Goal: Information Seeking & Learning: Learn about a topic

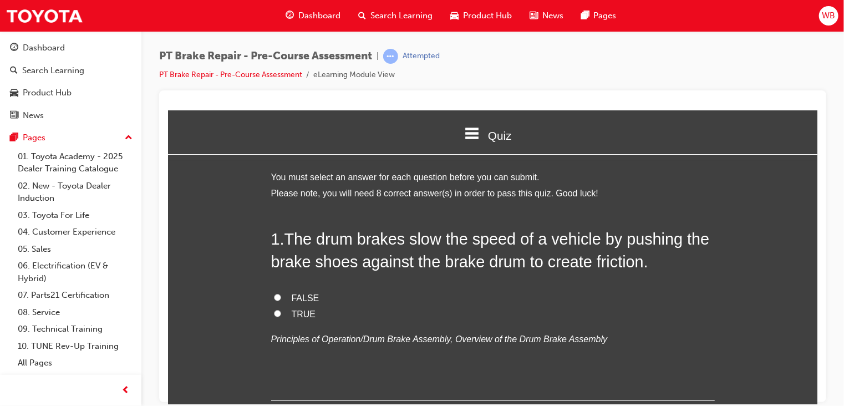
click at [274, 312] on input "TRUE" at bounding box center [277, 313] width 7 height 7
radio input "true"
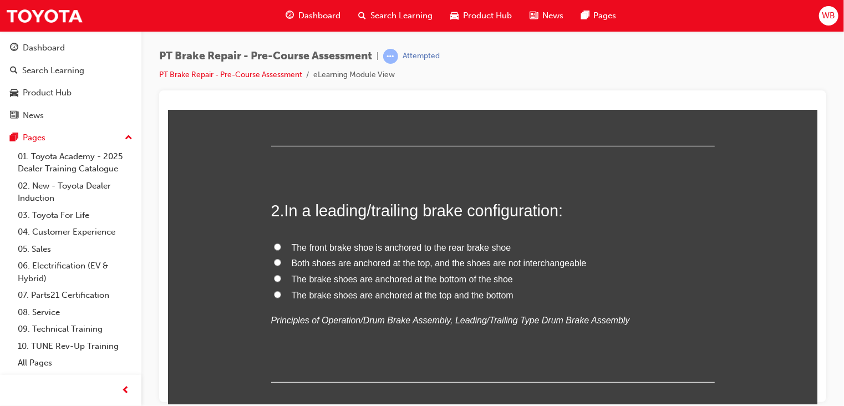
scroll to position [263, 0]
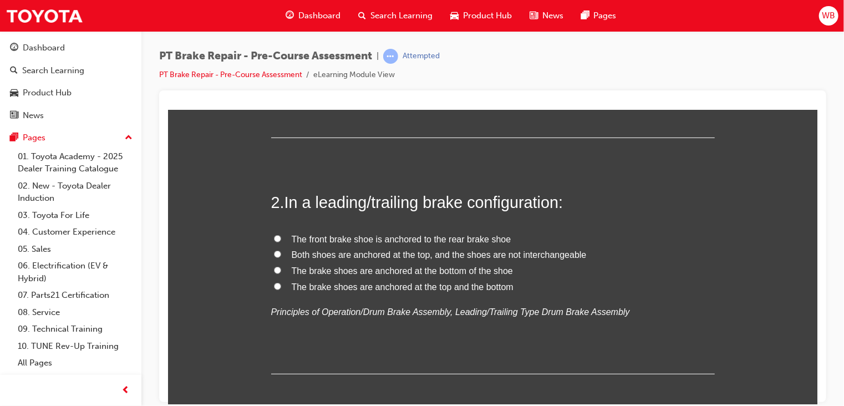
click at [274, 251] on input "Both shoes are anchored at the top, and the shoes are not interchangeable" at bounding box center [277, 253] width 7 height 7
radio input "true"
click at [274, 237] on input "The front brake shoe is anchored to the rear brake shoe" at bounding box center [277, 238] width 7 height 7
radio input "true"
click at [274, 266] on input "The brake shoes are anchored at the bottom of the shoe" at bounding box center [277, 269] width 7 height 7
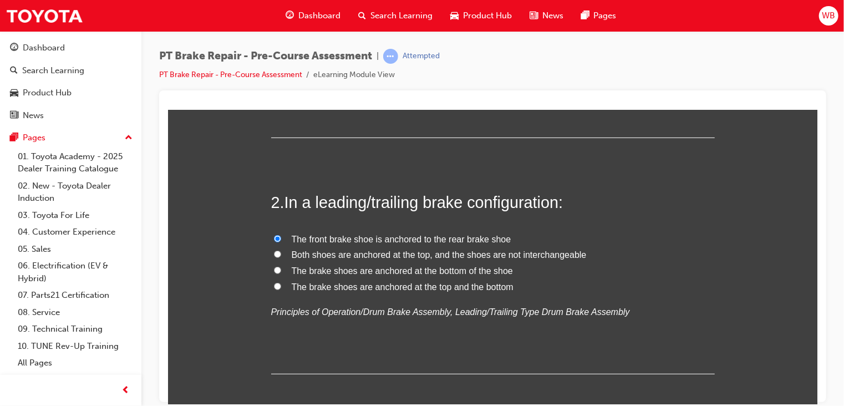
radio input "true"
click at [274, 253] on input "Both shoes are anchored at the top, and the shoes are not interchangeable" at bounding box center [277, 253] width 7 height 7
radio input "true"
click at [274, 237] on input "The front brake shoe is anchored to the rear brake shoe" at bounding box center [277, 238] width 7 height 7
radio input "true"
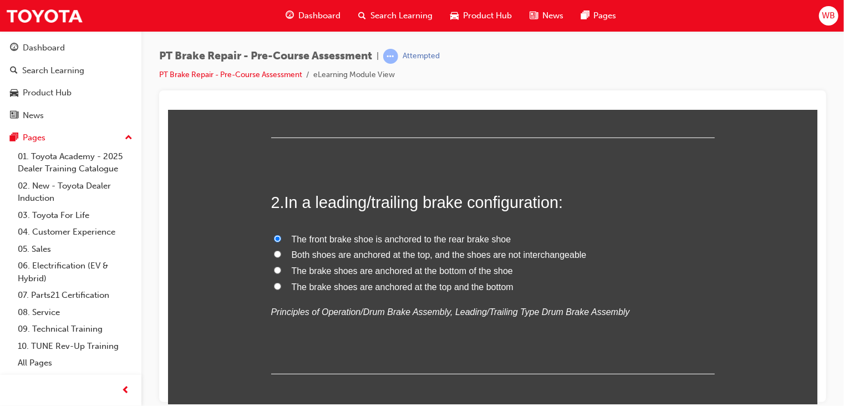
click at [274, 271] on input "The brake shoes are anchored at the bottom of the shoe" at bounding box center [277, 269] width 7 height 7
radio input "true"
click at [274, 287] on input "The brake shoes are anchored at the top and the bottom" at bounding box center [277, 285] width 7 height 7
radio input "true"
click at [274, 267] on input "The brake shoes are anchored at the bottom of the shoe" at bounding box center [277, 269] width 7 height 7
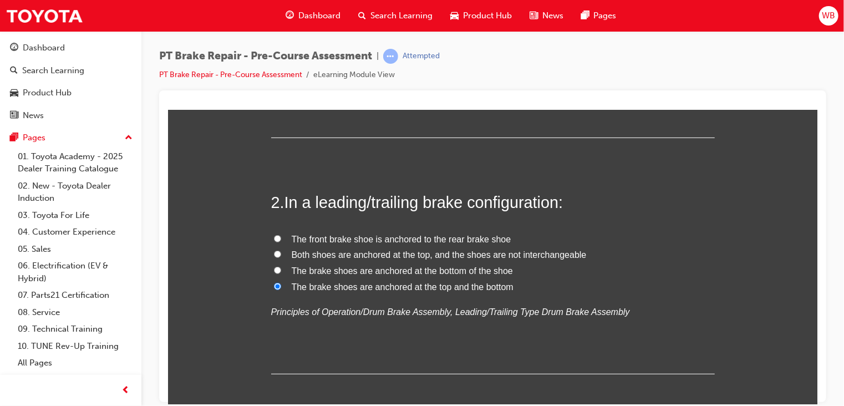
radio input "true"
click at [274, 251] on input "Both shoes are anchored at the top, and the shoes are not interchangeable" at bounding box center [277, 253] width 7 height 7
radio input "true"
click at [274, 271] on input "The brake shoes are anchored at the bottom of the shoe" at bounding box center [277, 269] width 7 height 7
radio input "true"
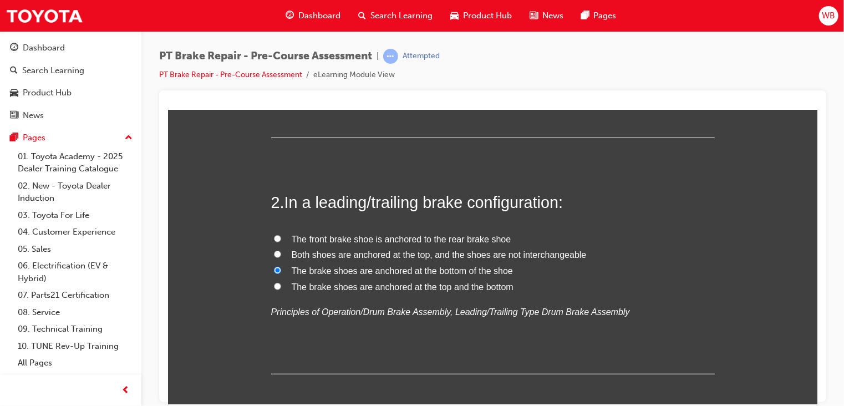
click at [274, 284] on input "The brake shoes are anchored at the top and the bottom" at bounding box center [277, 285] width 7 height 7
radio input "true"
click at [274, 267] on input "The brake shoes are anchored at the bottom of the shoe" at bounding box center [277, 269] width 7 height 7
radio input "true"
click at [273, 233] on label "The front brake shoe is anchored to the rear brake shoe" at bounding box center [493, 239] width 444 height 16
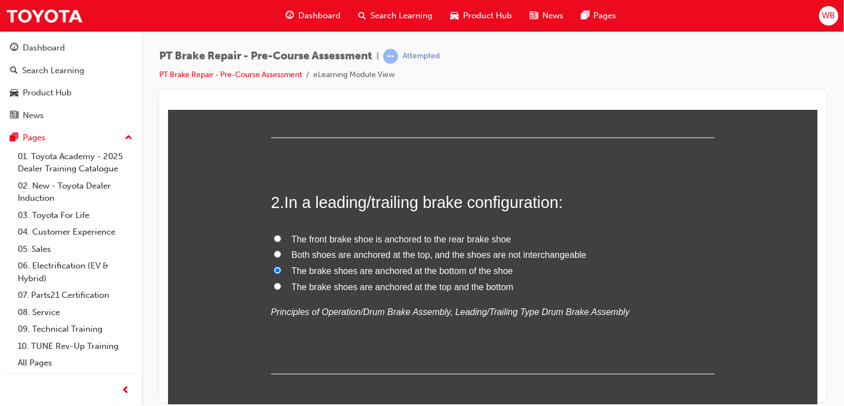
click at [274, 235] on input "The front brake shoe is anchored to the rear brake shoe" at bounding box center [277, 238] width 7 height 7
radio input "true"
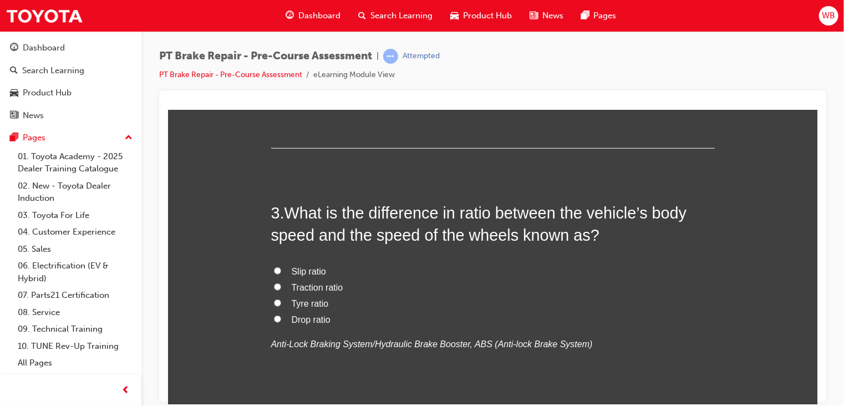
scroll to position [497, 0]
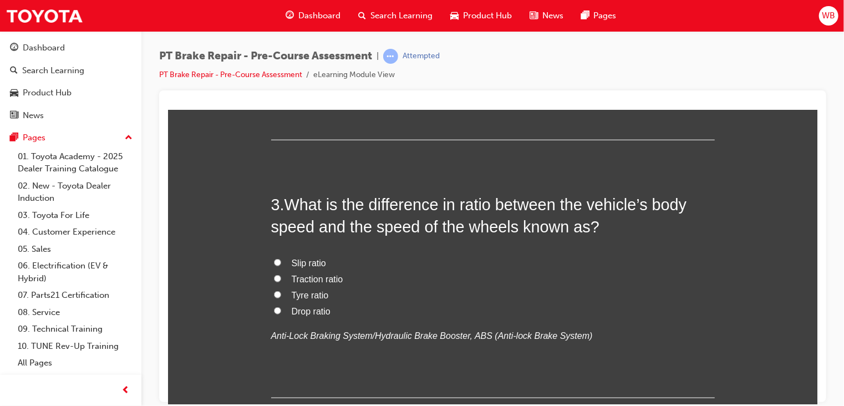
click at [274, 259] on input "Slip ratio" at bounding box center [277, 262] width 7 height 7
radio input "true"
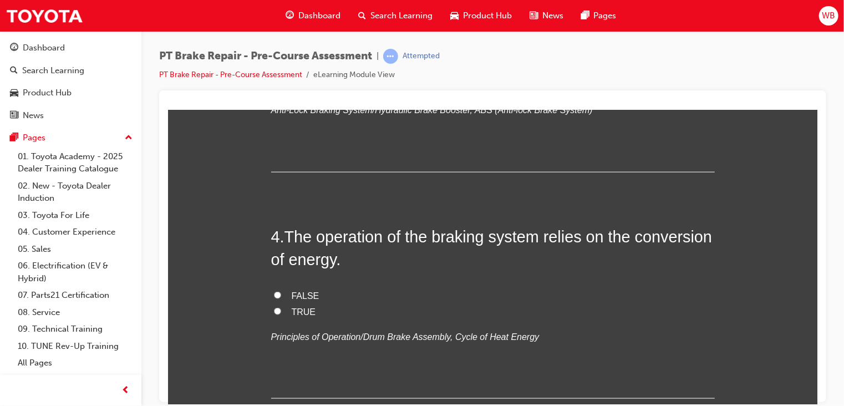
scroll to position [760, 0]
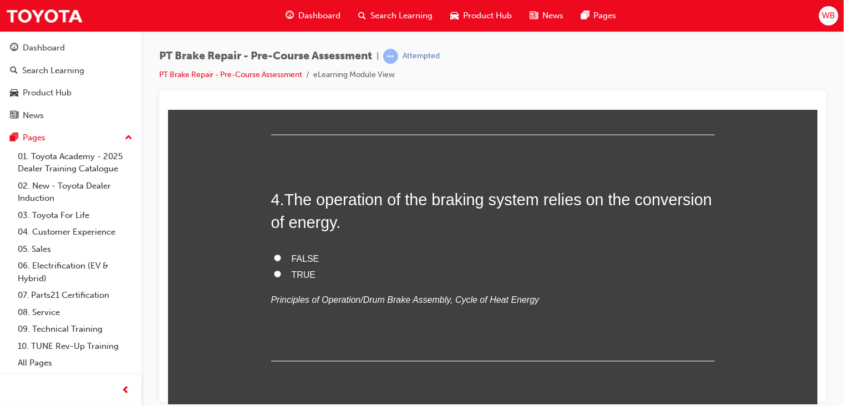
click at [274, 271] on input "TRUE" at bounding box center [277, 273] width 7 height 7
radio input "true"
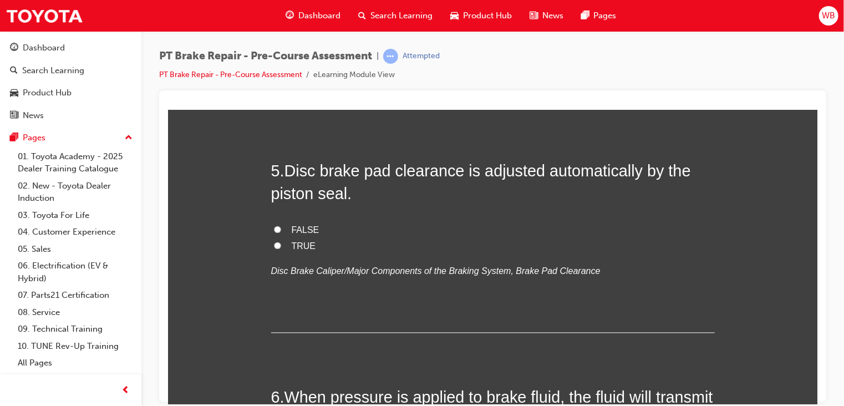
scroll to position [1036, 0]
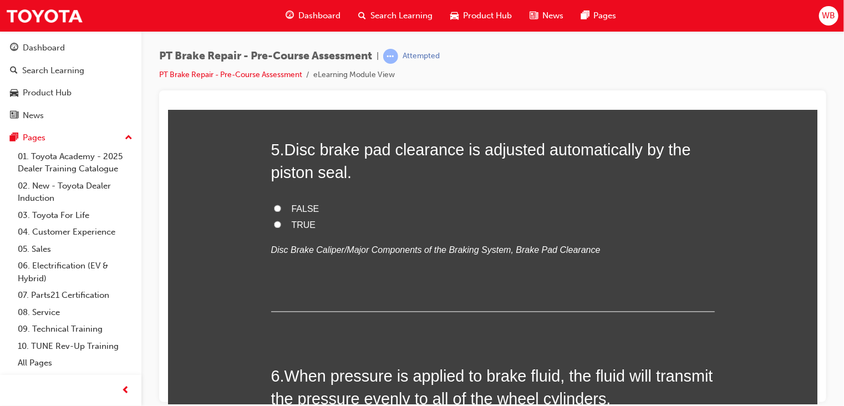
click at [274, 209] on input "FALSE" at bounding box center [277, 208] width 7 height 7
radio input "true"
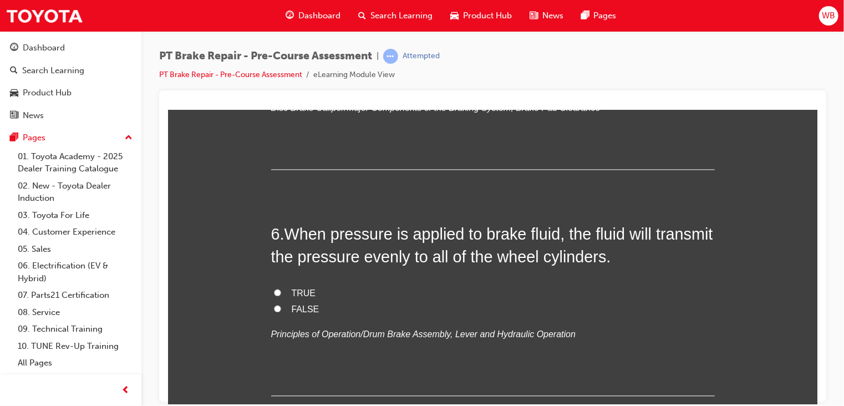
scroll to position [1199, 0]
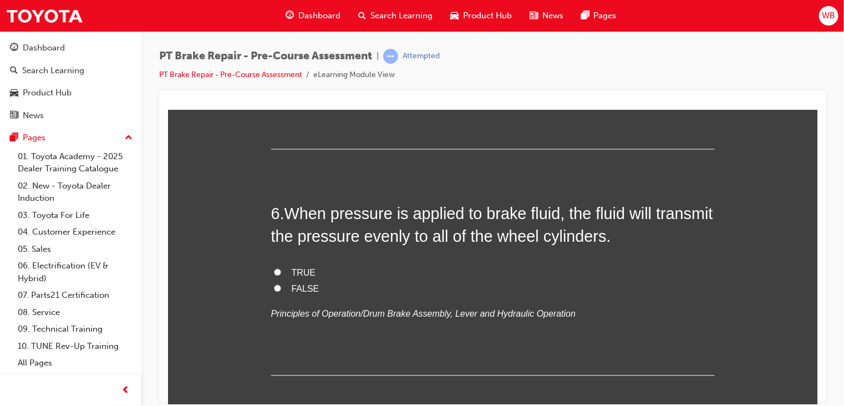
drag, startPoint x: 814, startPoint y: 255, endPoint x: 986, endPoint y: 382, distance: 214.6
click at [276, 266] on label "TRUE" at bounding box center [493, 273] width 444 height 16
click at [276, 268] on input "TRUE" at bounding box center [277, 271] width 7 height 7
radio input "true"
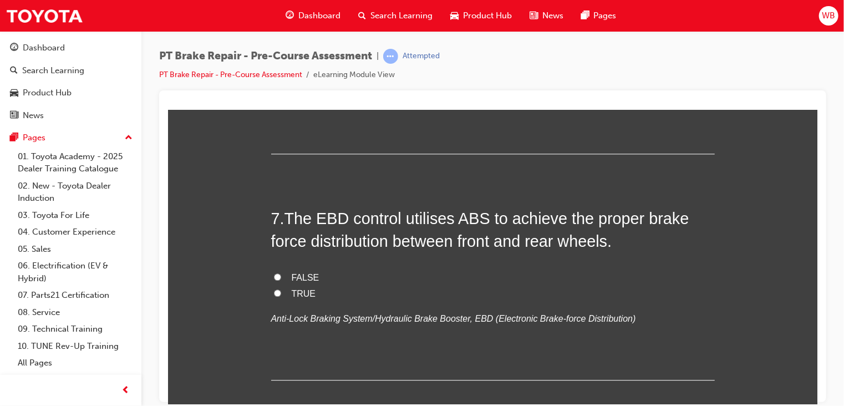
scroll to position [1425, 0]
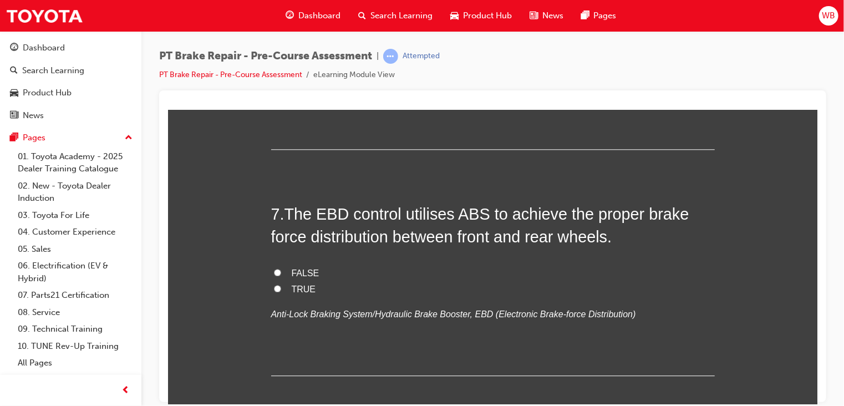
click at [274, 269] on input "FALSE" at bounding box center [277, 272] width 7 height 7
radio input "true"
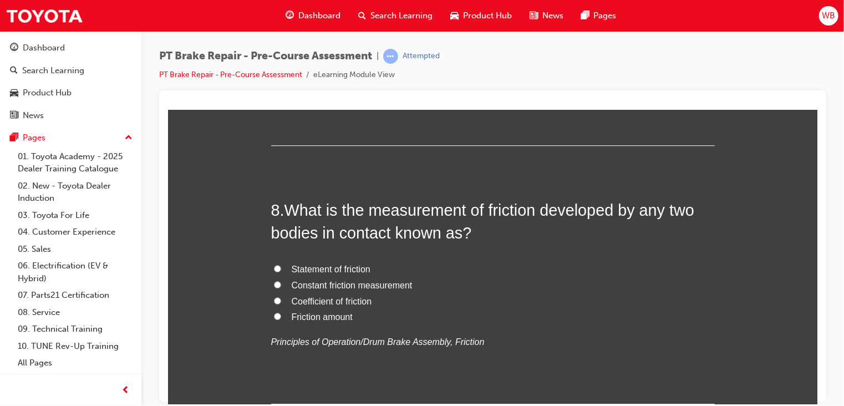
scroll to position [1688, 0]
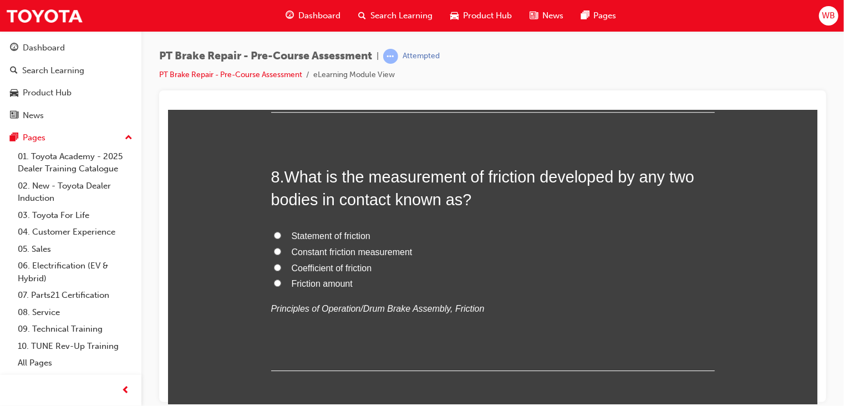
drag, startPoint x: 813, startPoint y: 290, endPoint x: 990, endPoint y: 428, distance: 224.5
click at [274, 267] on input "Coefficient of friction" at bounding box center [277, 267] width 7 height 7
radio input "true"
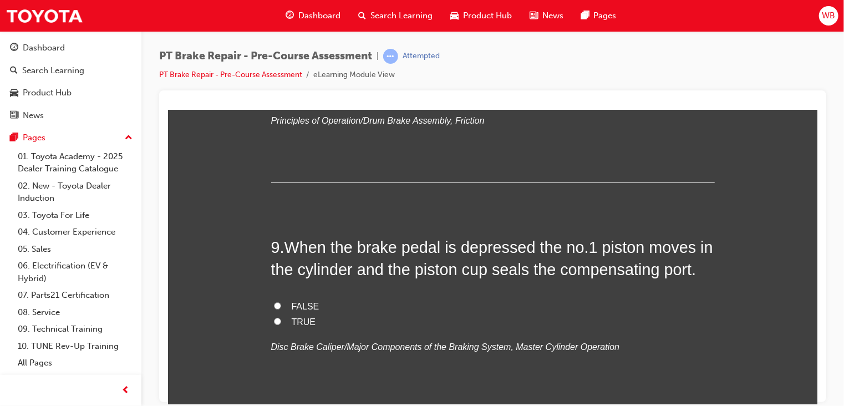
scroll to position [1897, 0]
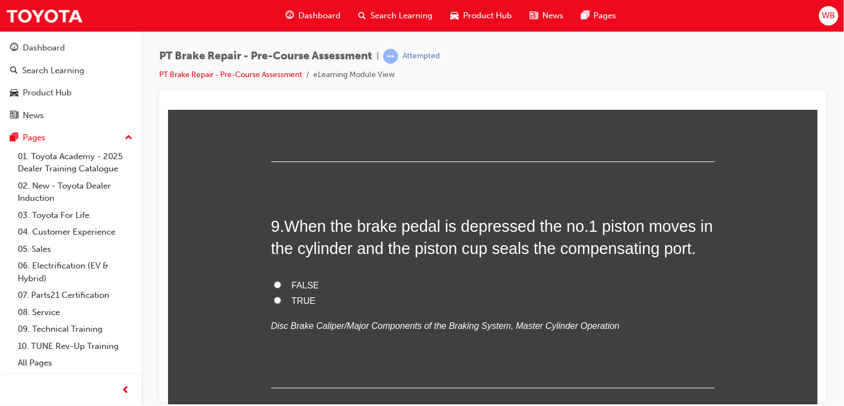
click at [274, 281] on input "FALSE" at bounding box center [277, 284] width 7 height 7
radio input "true"
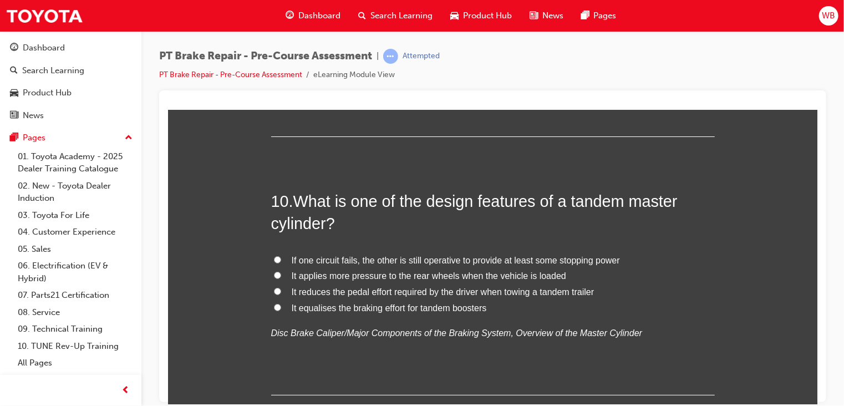
scroll to position [2153, 0]
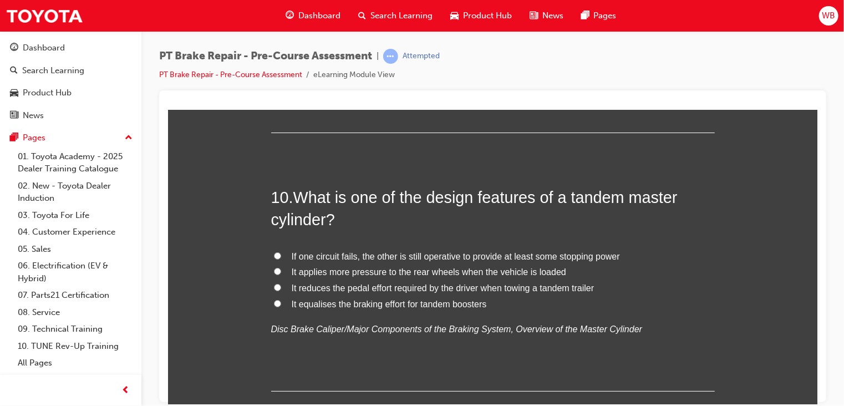
click at [274, 252] on input "If one circuit fails, the other is still operative to provide at least some sto…" at bounding box center [277, 255] width 7 height 7
radio input "true"
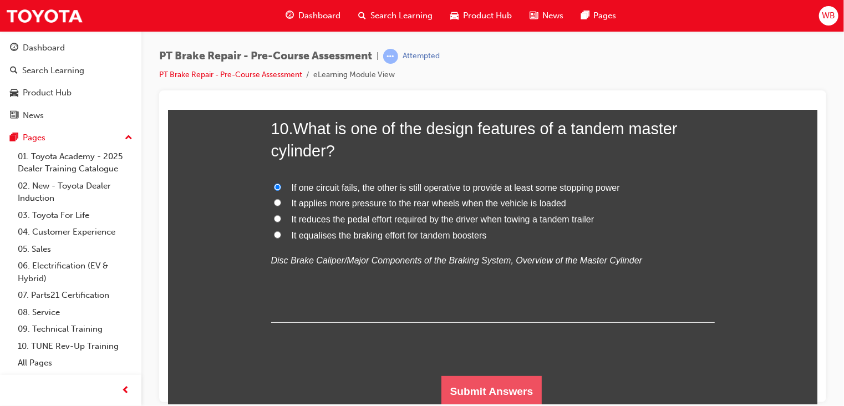
click at [522, 387] on button "Submit Answers" at bounding box center [491, 391] width 101 height 31
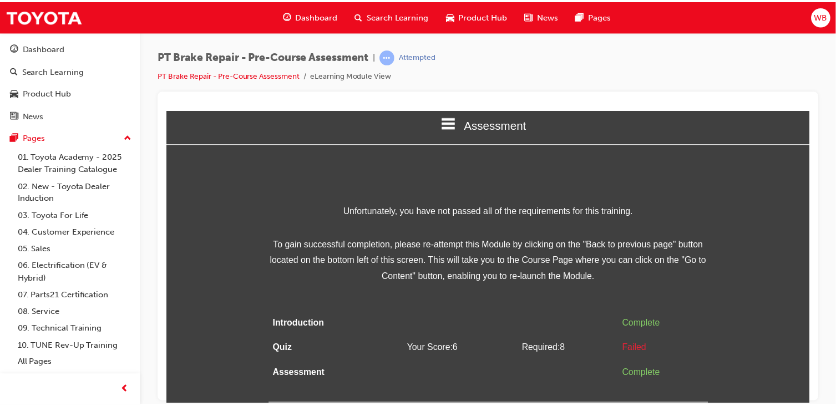
scroll to position [0, 0]
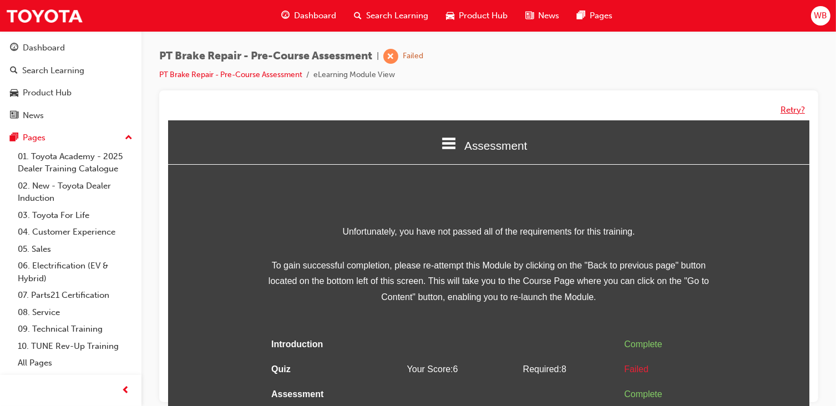
click at [791, 106] on button "Retry?" at bounding box center [793, 110] width 24 height 13
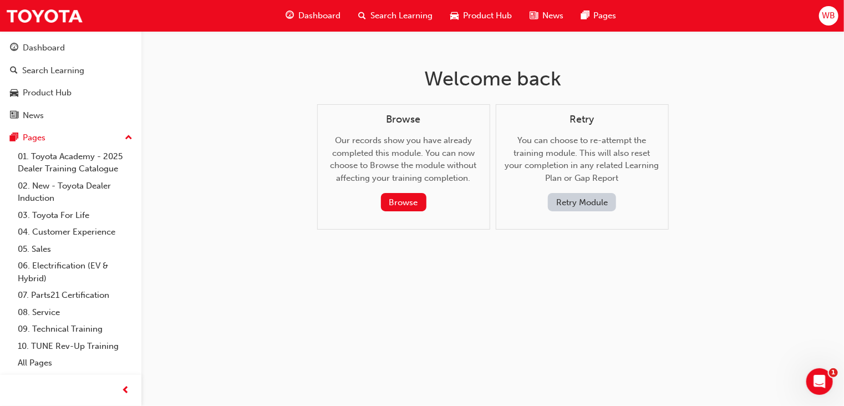
click at [569, 201] on button "Retry Module" at bounding box center [582, 202] width 68 height 18
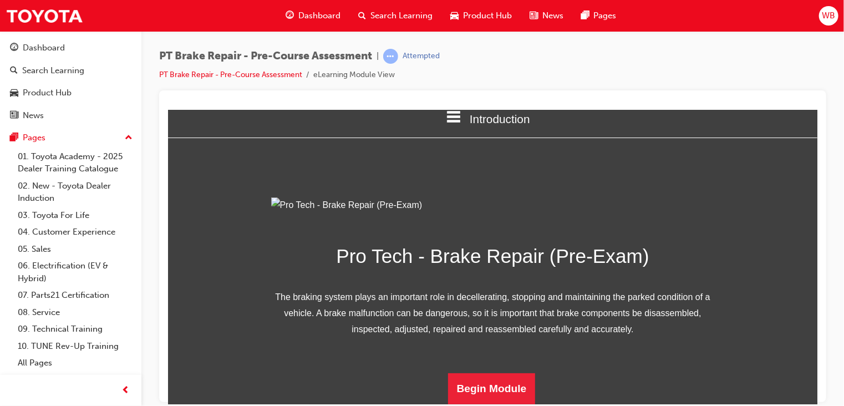
scroll to position [138, 0]
click at [498, 388] on button "Begin Module" at bounding box center [492, 388] width 88 height 31
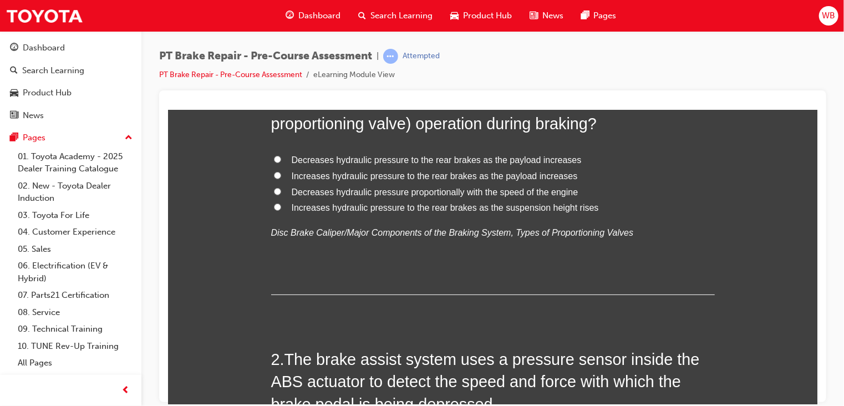
scroll to position [0, 0]
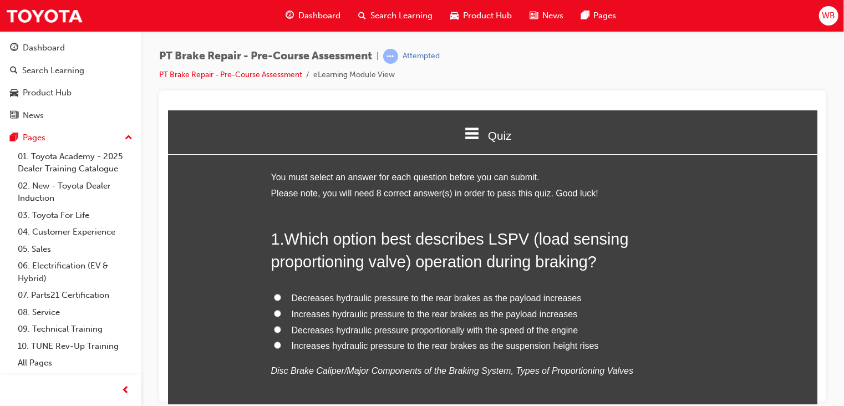
click at [274, 310] on input "Increases hydraulic pressure to the rear brakes as the payload increases" at bounding box center [277, 313] width 7 height 7
radio input "true"
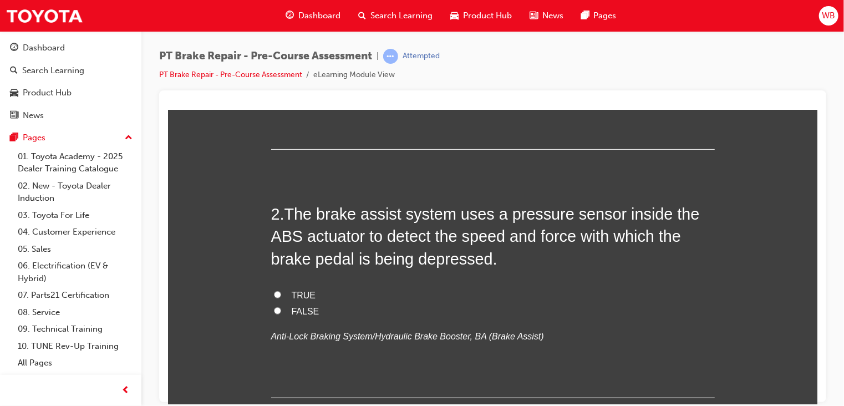
scroll to position [288, 0]
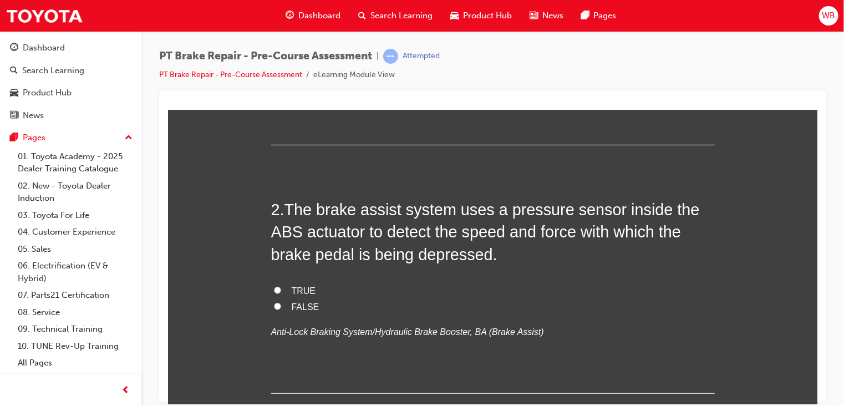
click at [274, 288] on input "TRUE" at bounding box center [277, 289] width 7 height 7
radio input "true"
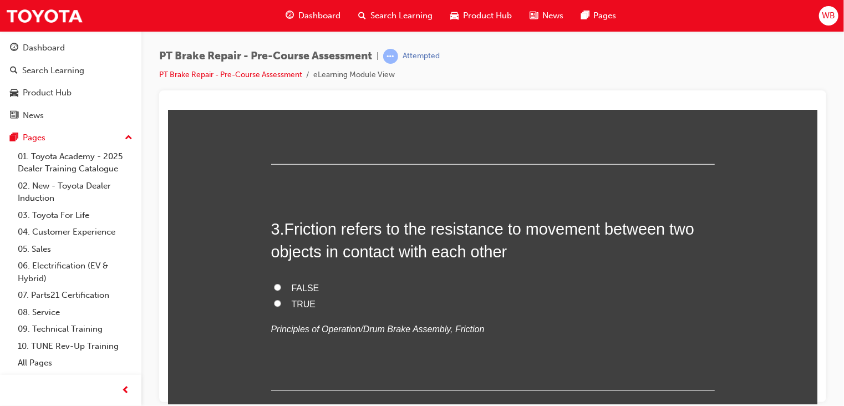
scroll to position [525, 0]
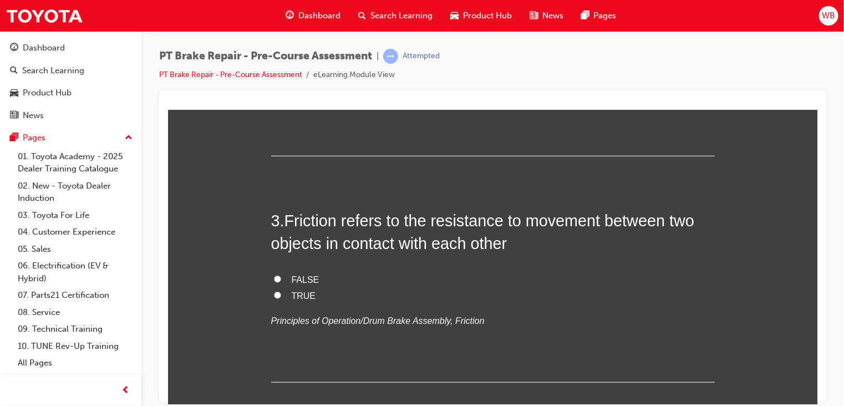
drag, startPoint x: 812, startPoint y: 176, endPoint x: 990, endPoint y: 311, distance: 223.8
click at [271, 296] on label "TRUE" at bounding box center [493, 296] width 444 height 16
click at [274, 296] on input "TRUE" at bounding box center [277, 294] width 7 height 7
radio input "true"
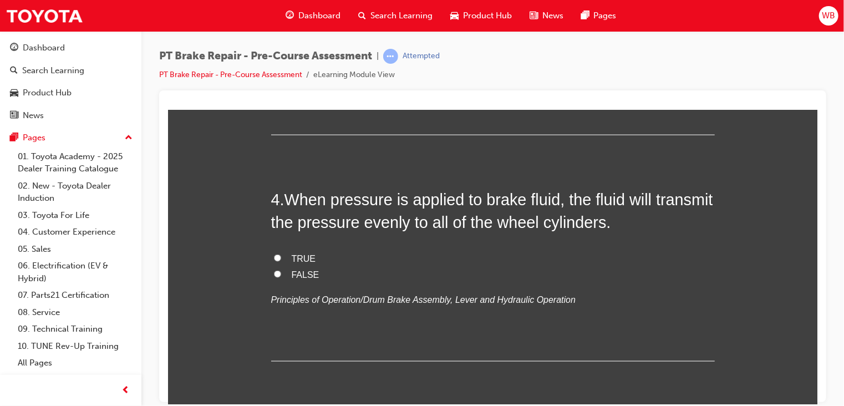
scroll to position [777, 0]
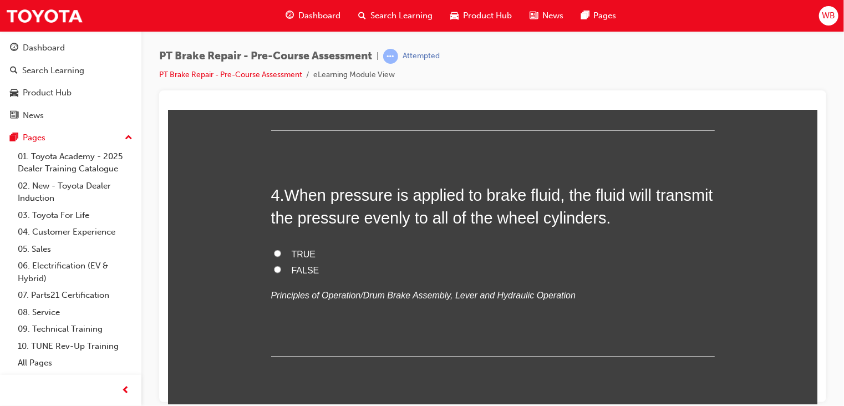
click at [274, 250] on input "TRUE" at bounding box center [277, 253] width 7 height 7
radio input "true"
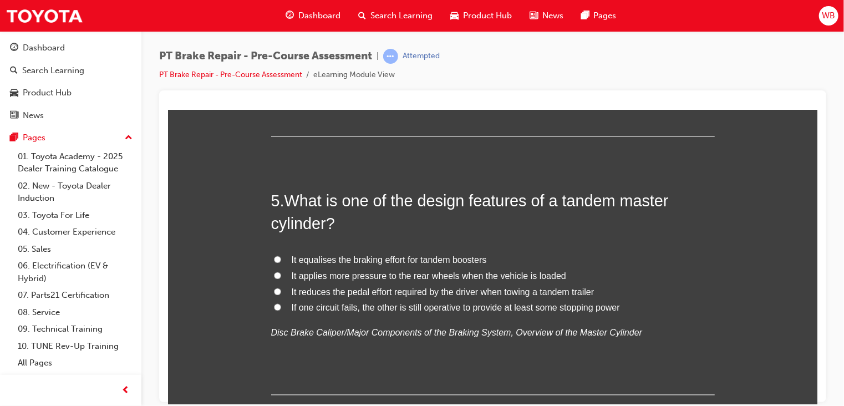
scroll to position [1006, 0]
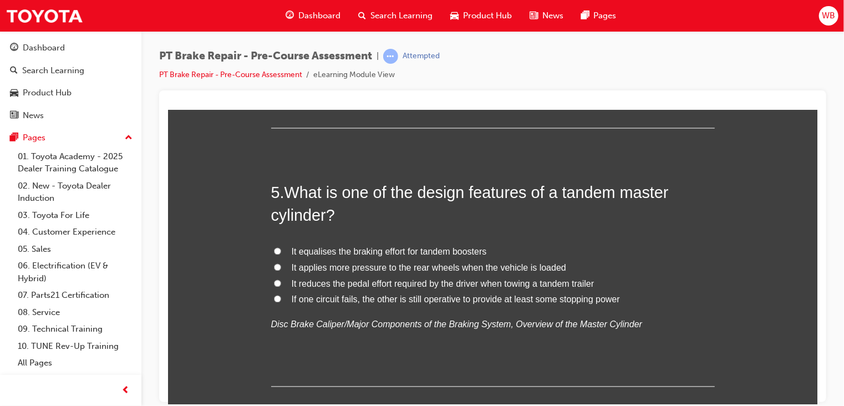
click at [274, 298] on input "If one circuit fails, the other is still operative to provide at least some sto…" at bounding box center [277, 298] width 7 height 7
radio input "true"
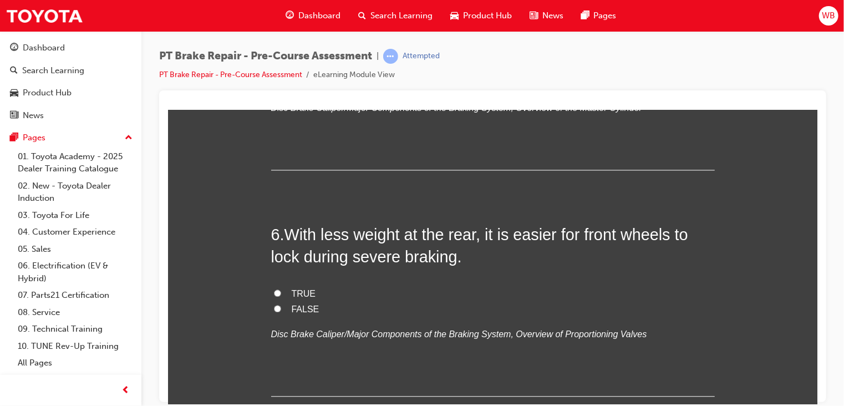
scroll to position [1243, 0]
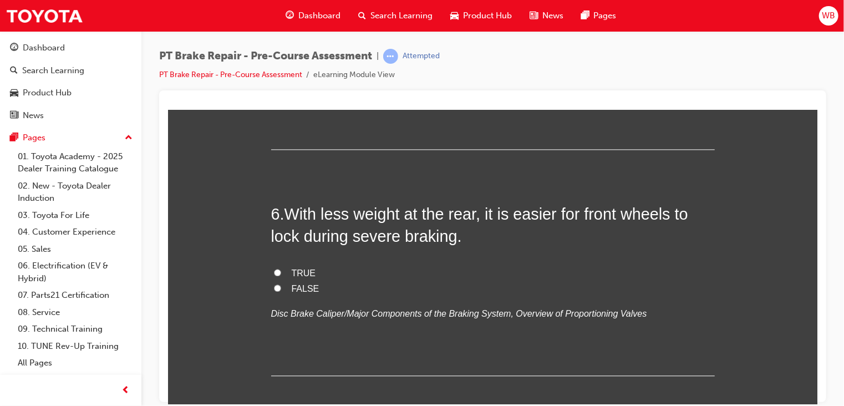
click at [274, 285] on input "FALSE" at bounding box center [277, 287] width 7 height 7
radio input "true"
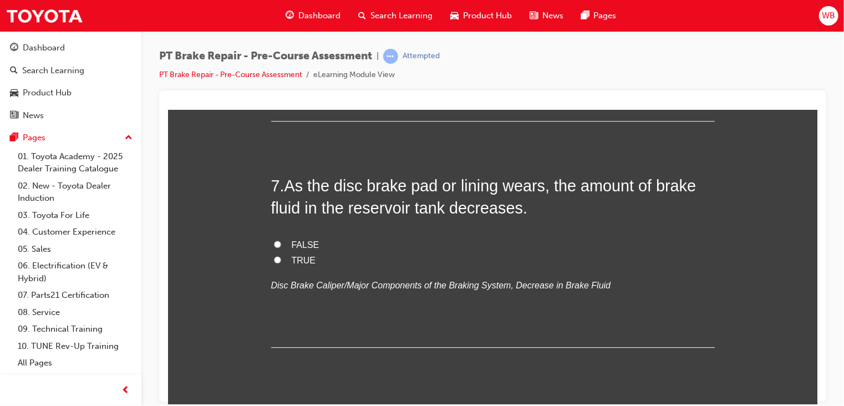
scroll to position [1481, 0]
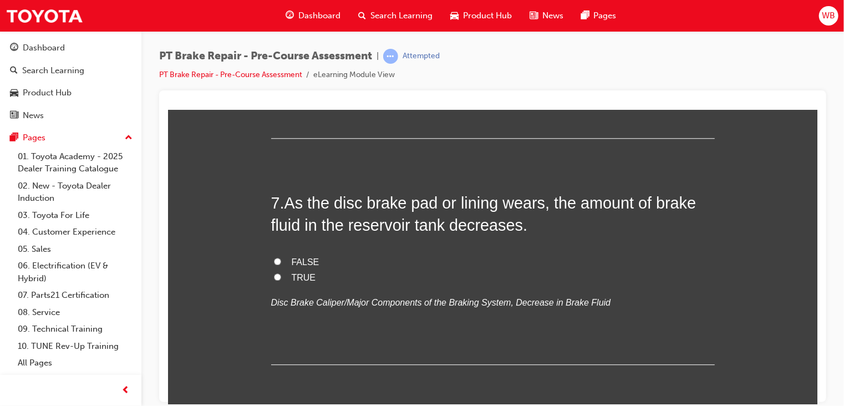
click at [274, 277] on input "TRUE" at bounding box center [277, 276] width 7 height 7
radio input "true"
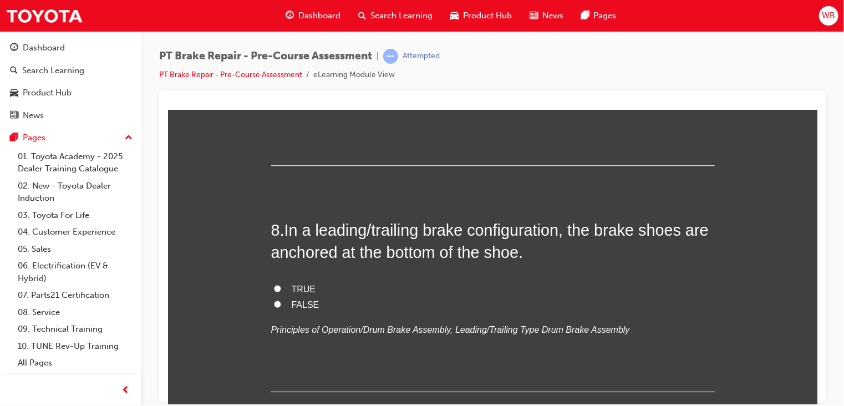
scroll to position [1693, 0]
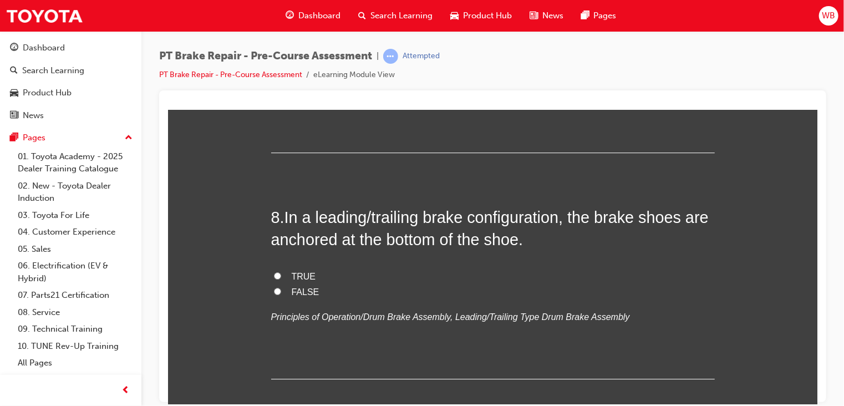
click at [274, 290] on input "FALSE" at bounding box center [277, 290] width 7 height 7
radio input "true"
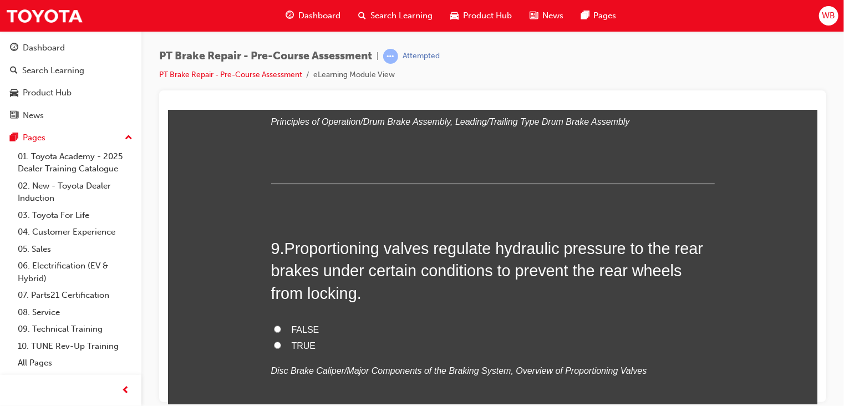
scroll to position [1896, 0]
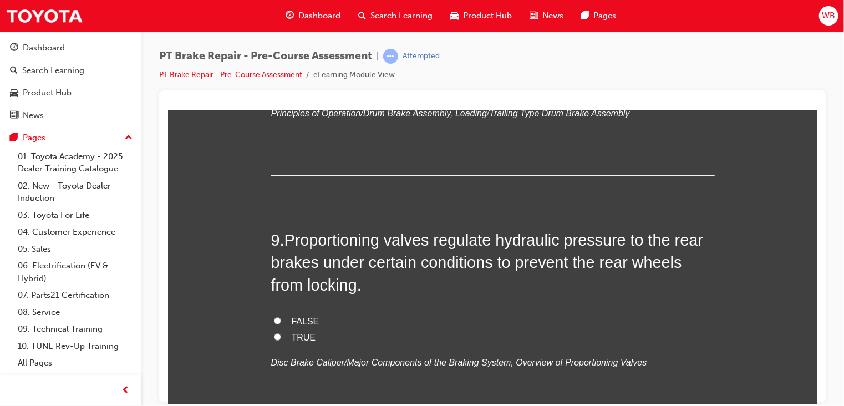
click at [274, 337] on input "TRUE" at bounding box center [277, 336] width 7 height 7
radio input "true"
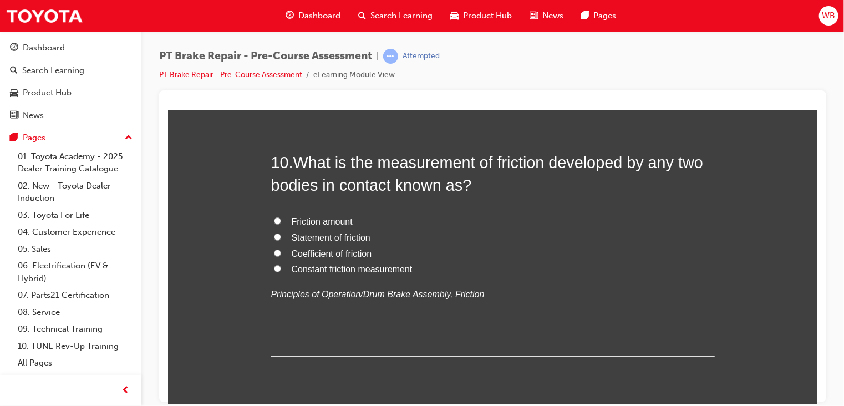
scroll to position [2214, 0]
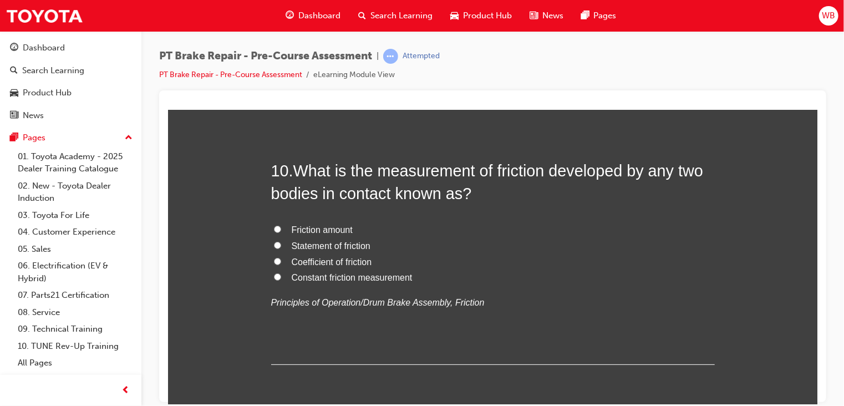
drag, startPoint x: 812, startPoint y: 335, endPoint x: 986, endPoint y: 478, distance: 225.5
click at [274, 262] on input "Coefficient of friction" at bounding box center [277, 260] width 7 height 7
radio input "true"
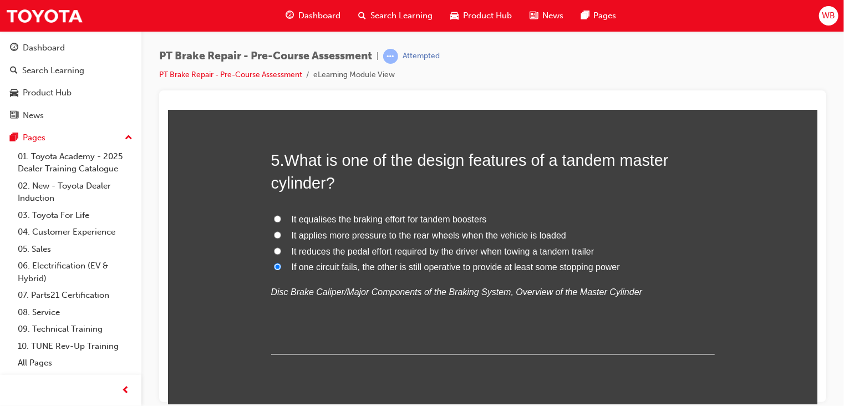
scroll to position [1046, 0]
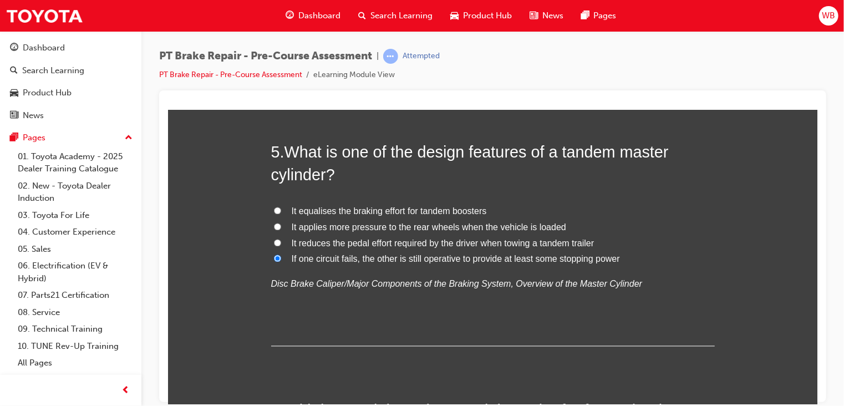
drag, startPoint x: 814, startPoint y: 367, endPoint x: 991, endPoint y: 355, distance: 178.0
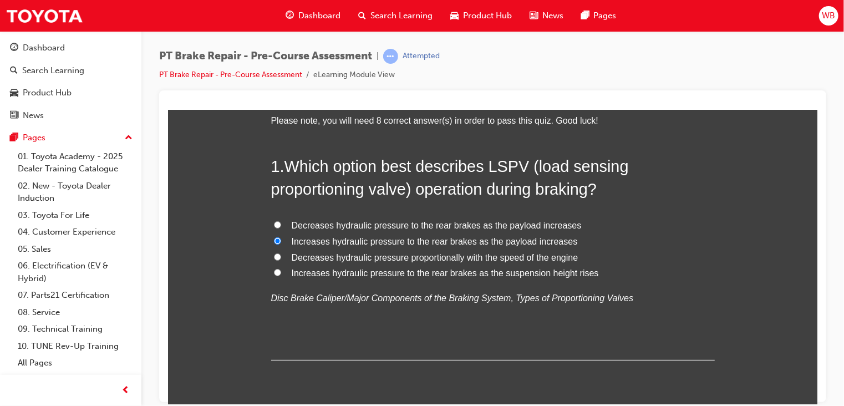
scroll to position [13, 0]
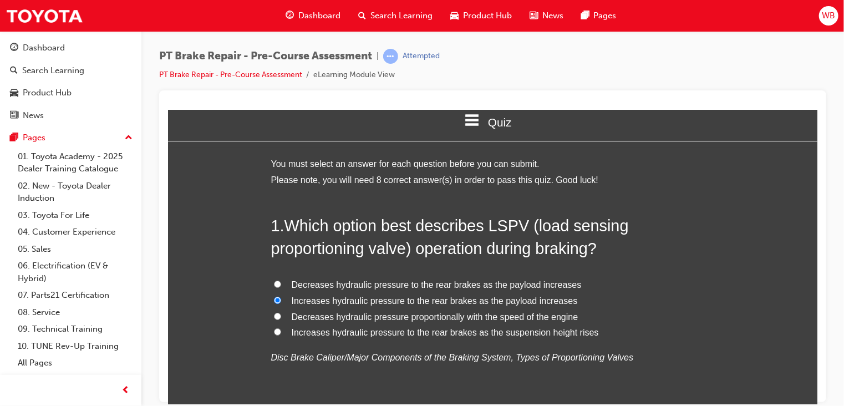
click at [274, 282] on input "Decreases hydraulic pressure to the rear brakes as the payload increases" at bounding box center [277, 283] width 7 height 7
radio input "true"
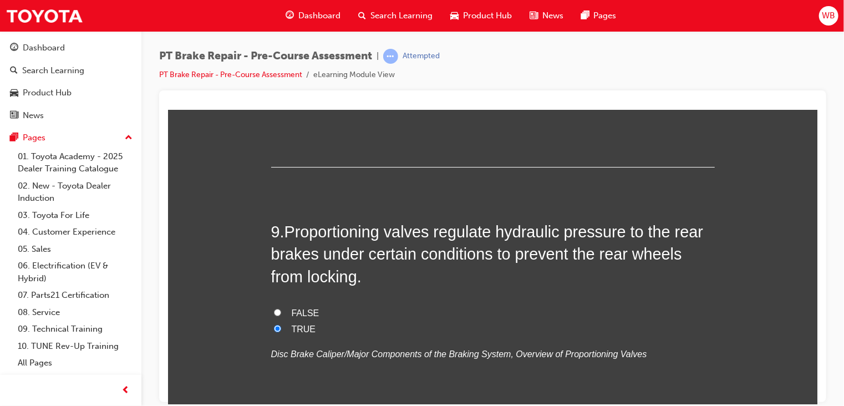
scroll to position [1930, 0]
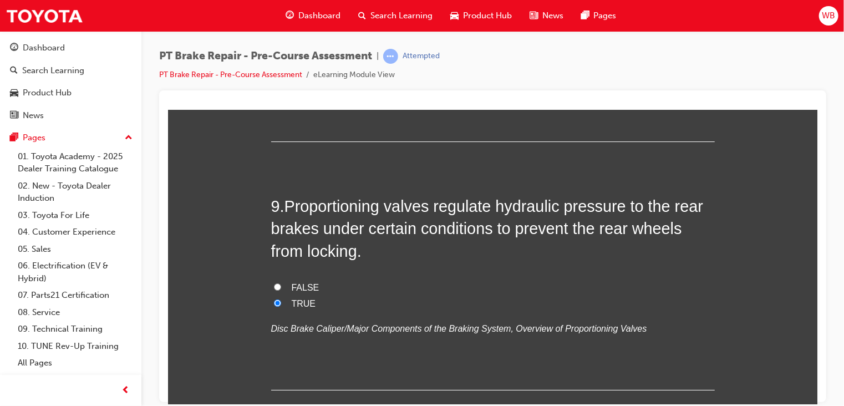
drag, startPoint x: 814, startPoint y: 143, endPoint x: 989, endPoint y: 454, distance: 357.4
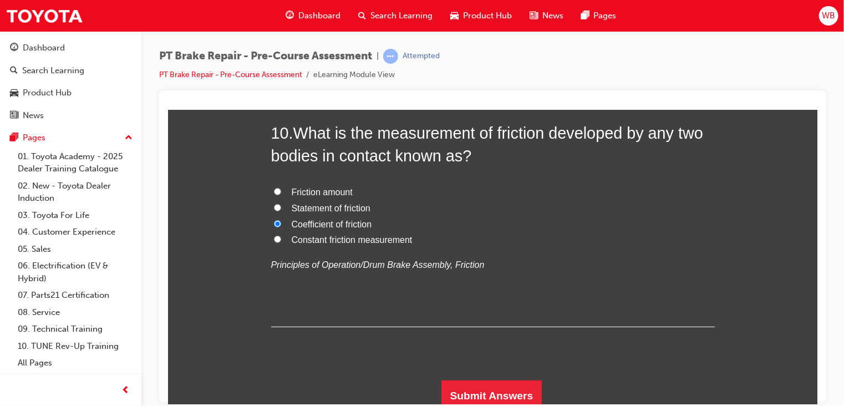
scroll to position [2257, 0]
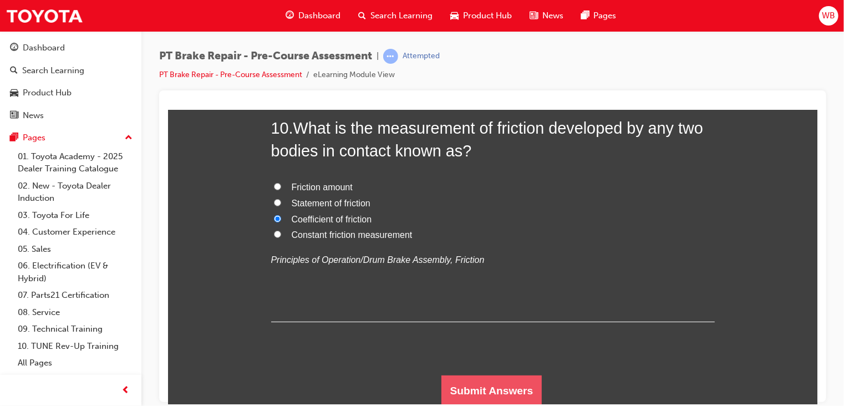
click at [495, 385] on button "Submit Answers" at bounding box center [491, 390] width 101 height 31
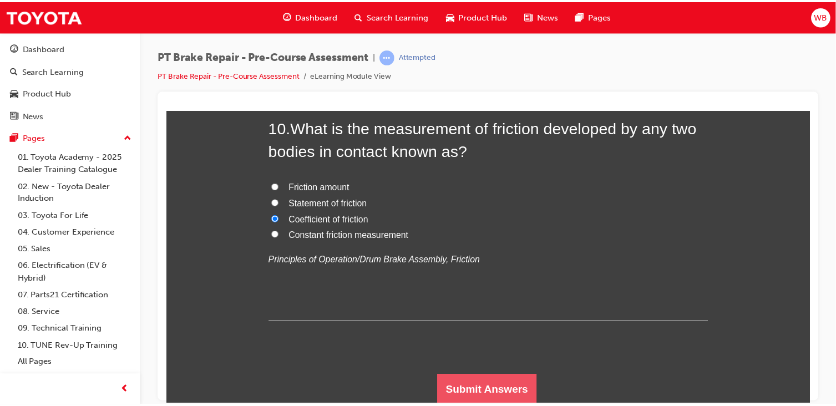
scroll to position [0, 0]
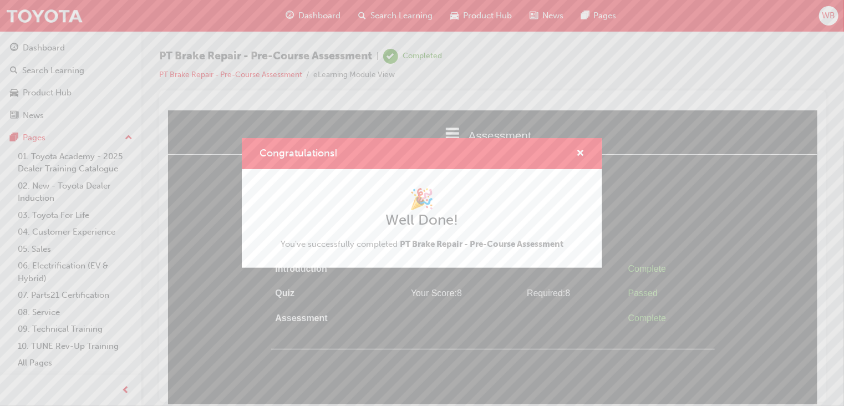
click at [387, 230] on div "🎉 Well Done! You've successfully completed PT Brake Repair - Pre-Course Assessm…" at bounding box center [422, 218] width 283 height 63
click at [581, 154] on span "cross-icon" at bounding box center [580, 154] width 8 height 10
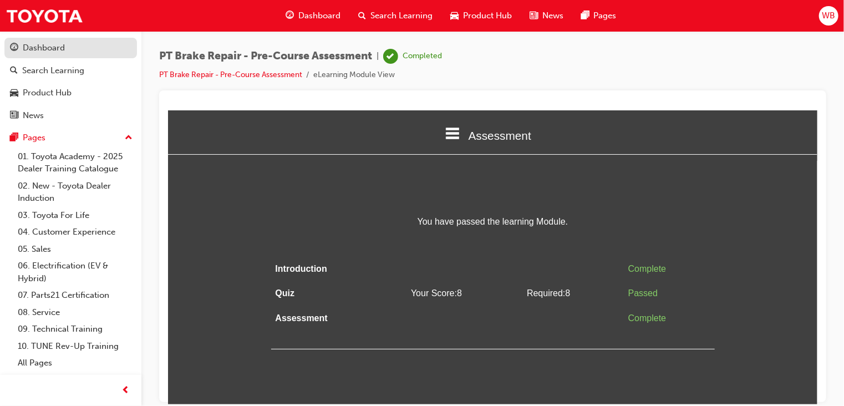
click at [55, 52] on div "Dashboard" at bounding box center [44, 48] width 42 height 13
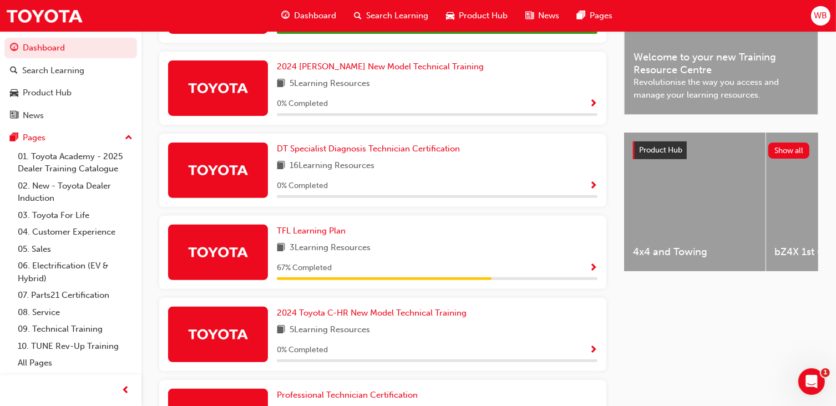
scroll to position [336, 0]
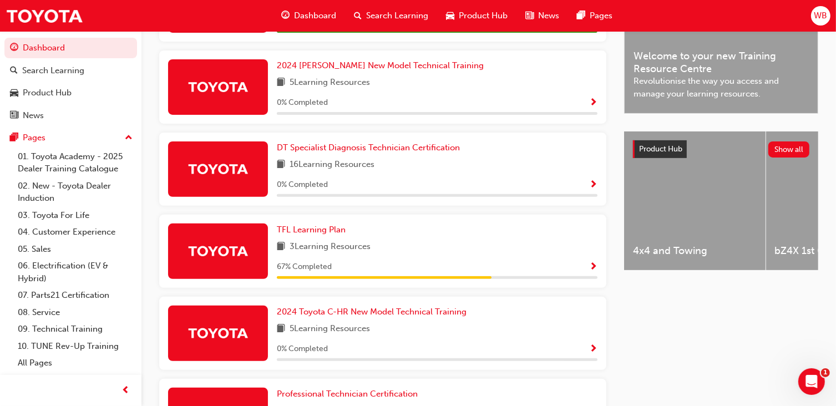
click at [418, 389] on span "Professional Technician Certification" at bounding box center [347, 394] width 141 height 10
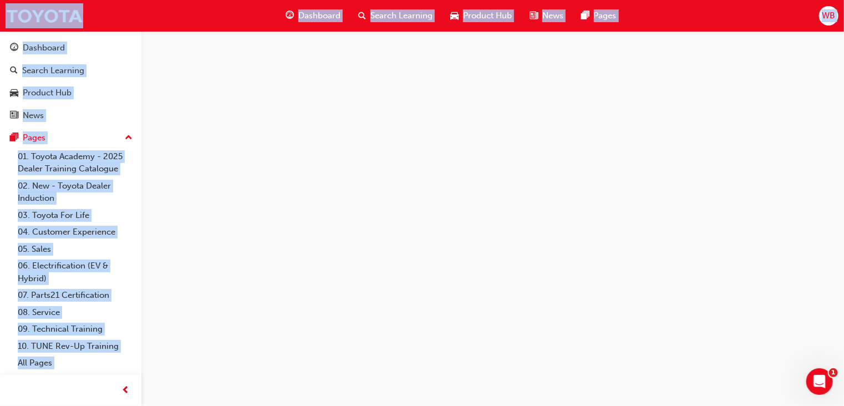
click at [538, 211] on div at bounding box center [422, 203] width 844 height 406
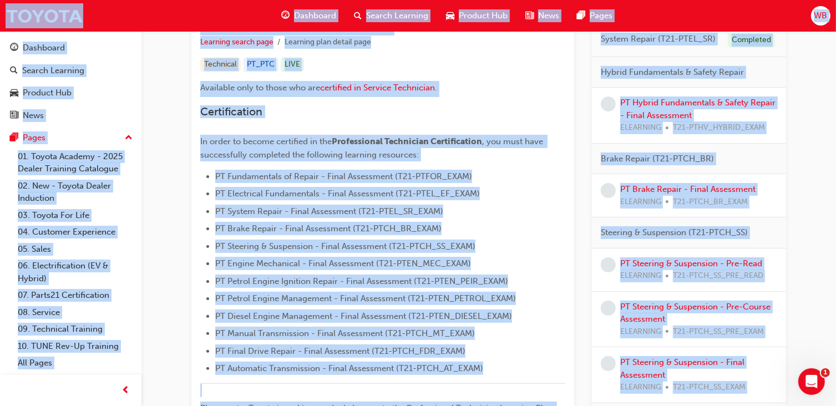
scroll to position [189, 0]
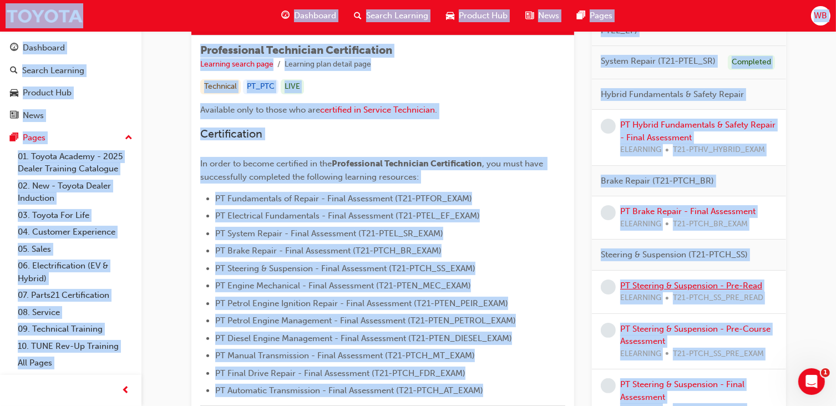
click at [645, 281] on link "PT Steering & Suspension - Pre-Read" at bounding box center [691, 286] width 142 height 10
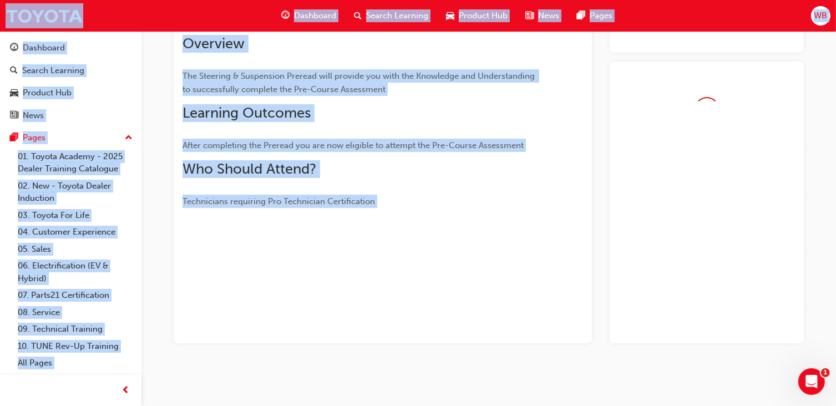
click at [645, 280] on div at bounding box center [707, 203] width 194 height 282
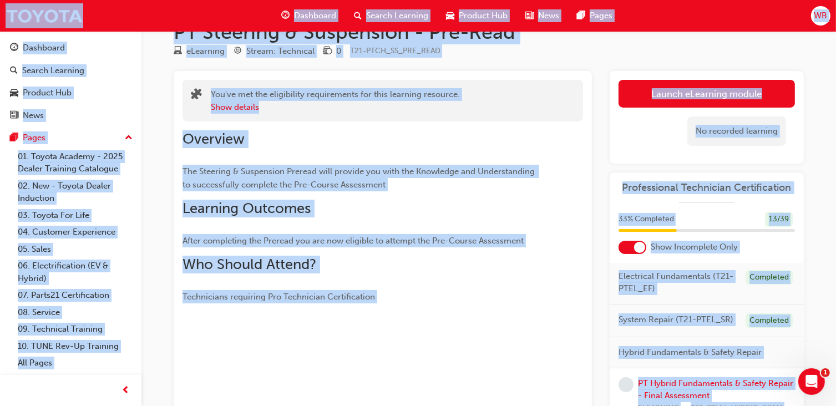
scroll to position [28, 0]
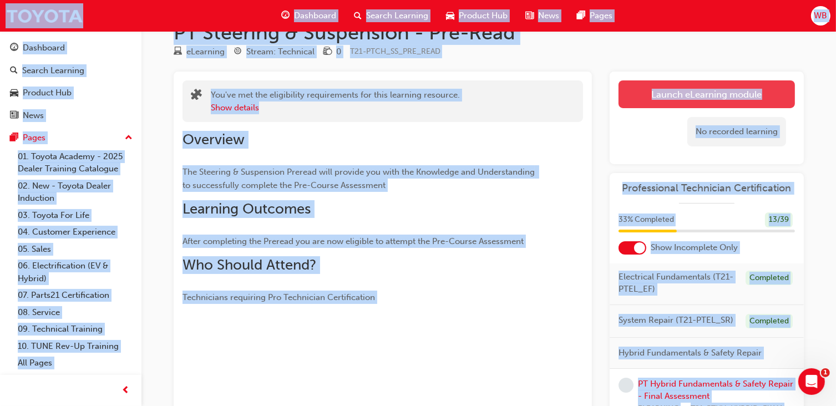
click at [700, 92] on link "Launch eLearning module" at bounding box center [707, 94] width 176 height 28
